Goal: Navigation & Orientation: Find specific page/section

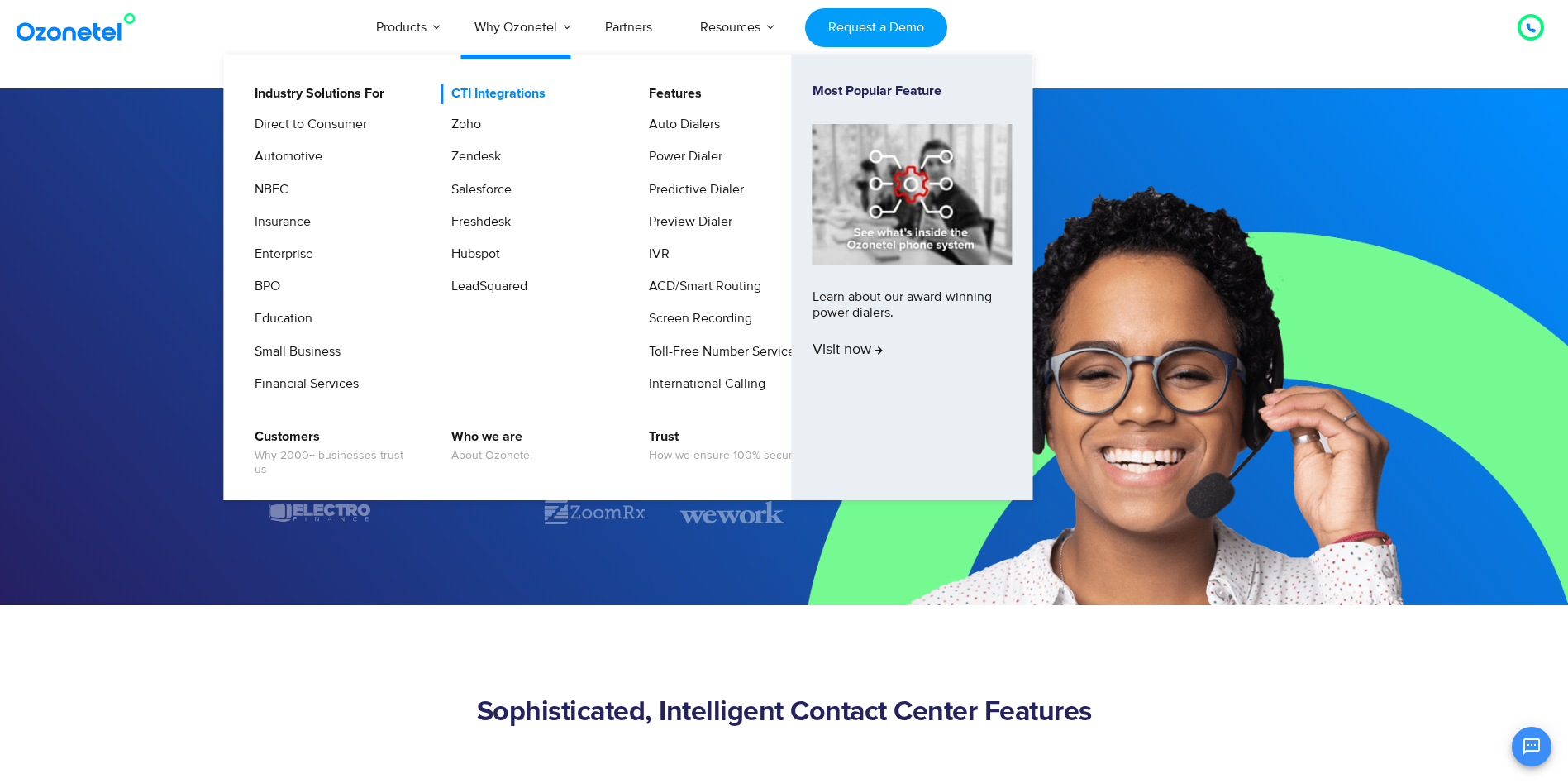
click at [501, 94] on link "CTI Integrations" at bounding box center [494, 93] width 108 height 21
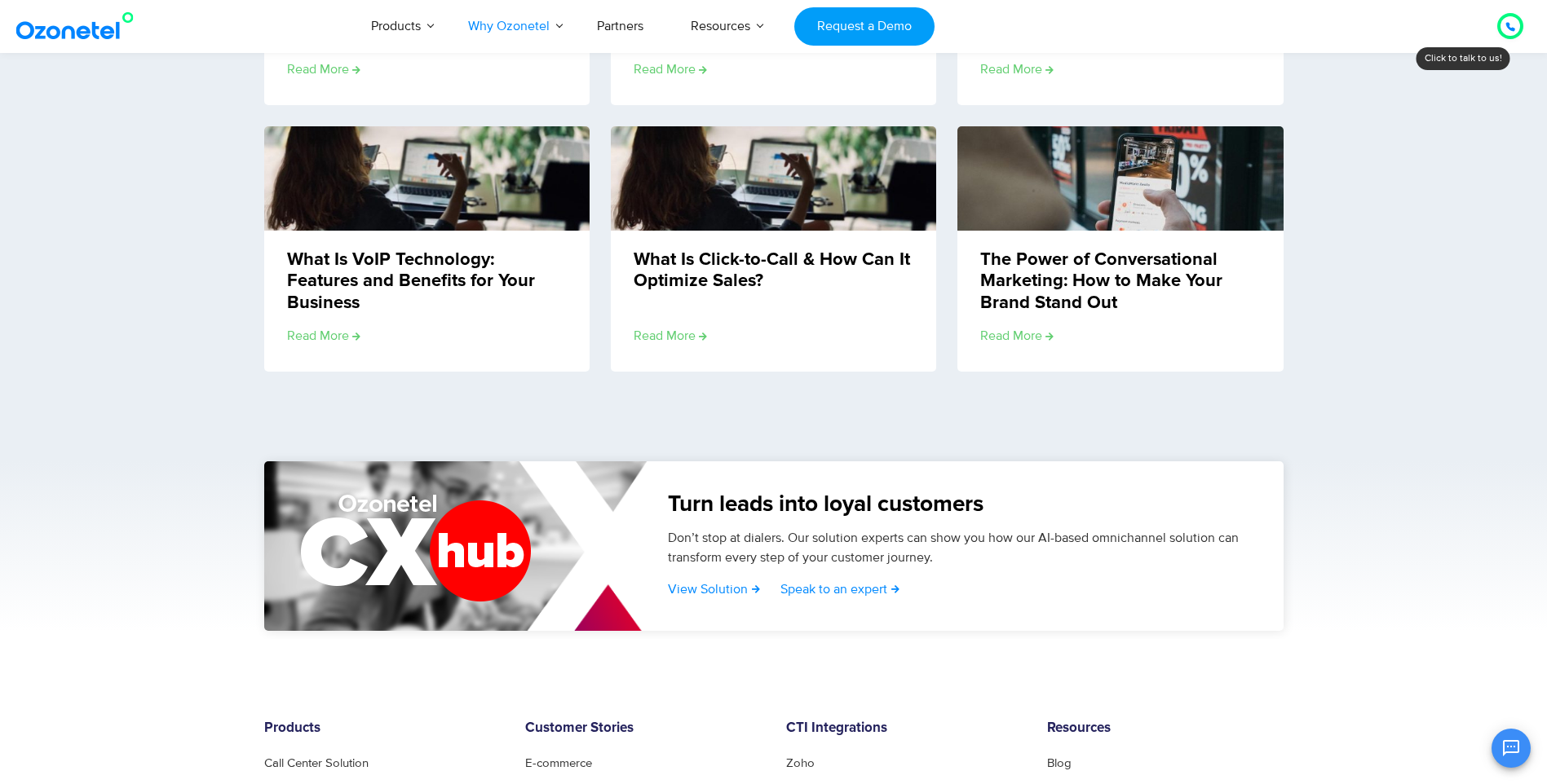
scroll to position [2809, 0]
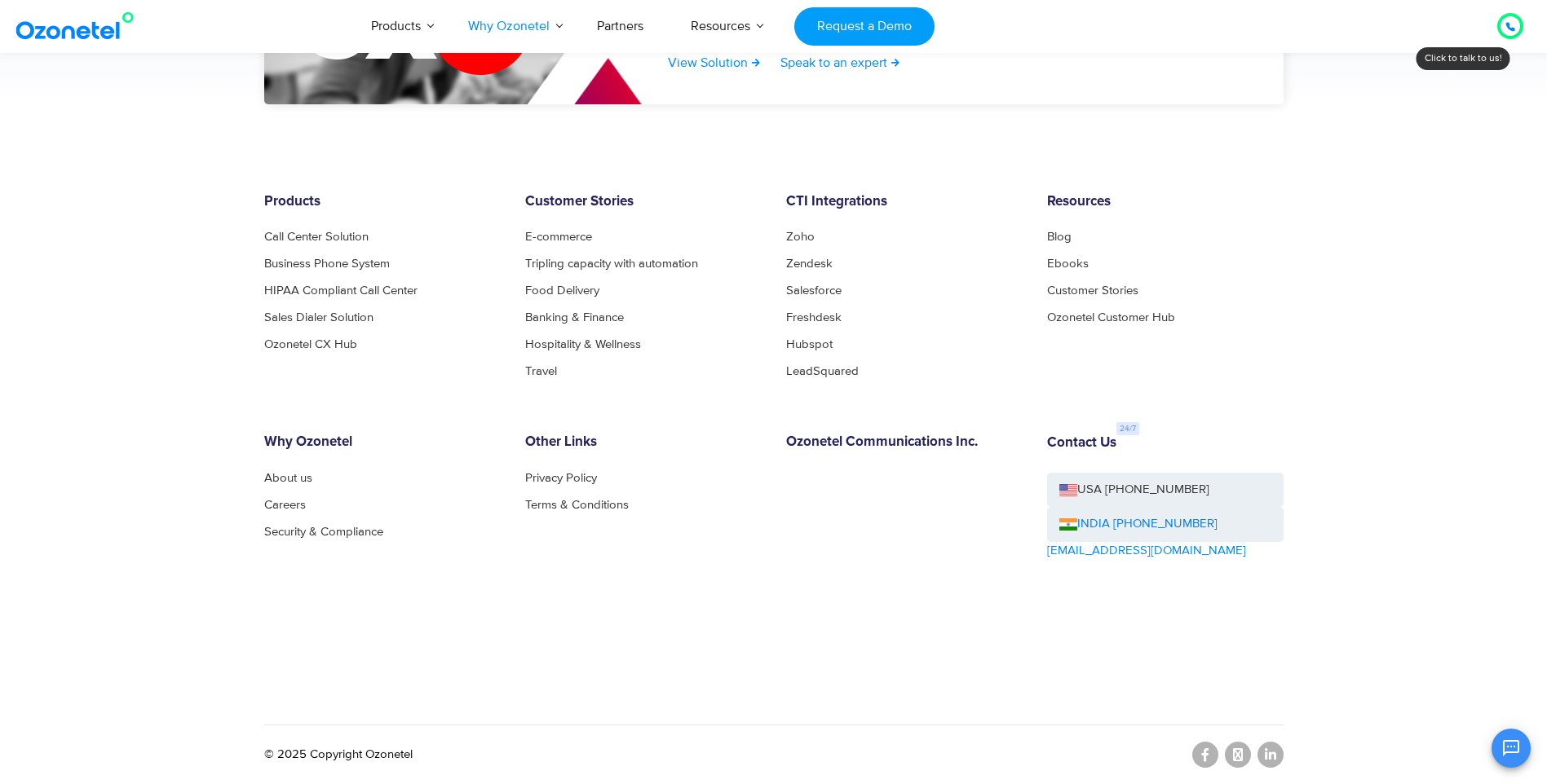
click at [86, 24] on img at bounding box center [78, 26] width 132 height 30
